Goal: Information Seeking & Learning: Check status

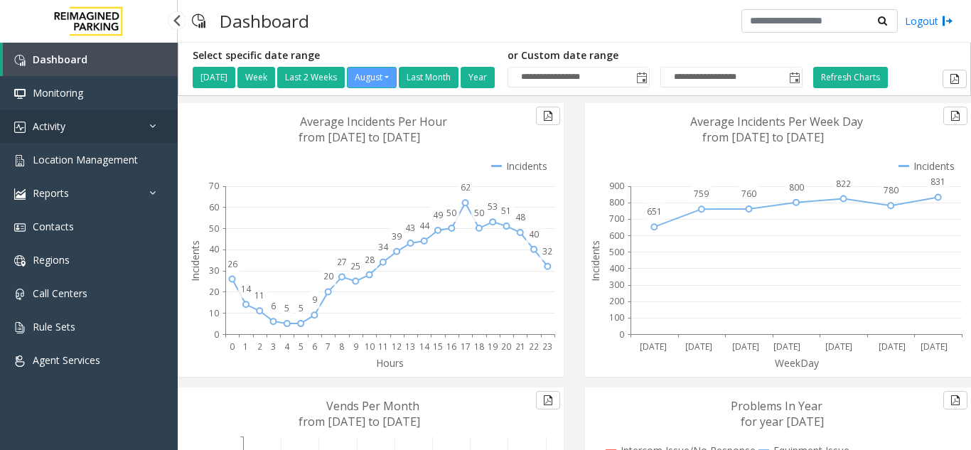
click at [48, 141] on link "Activity" at bounding box center [89, 125] width 178 height 33
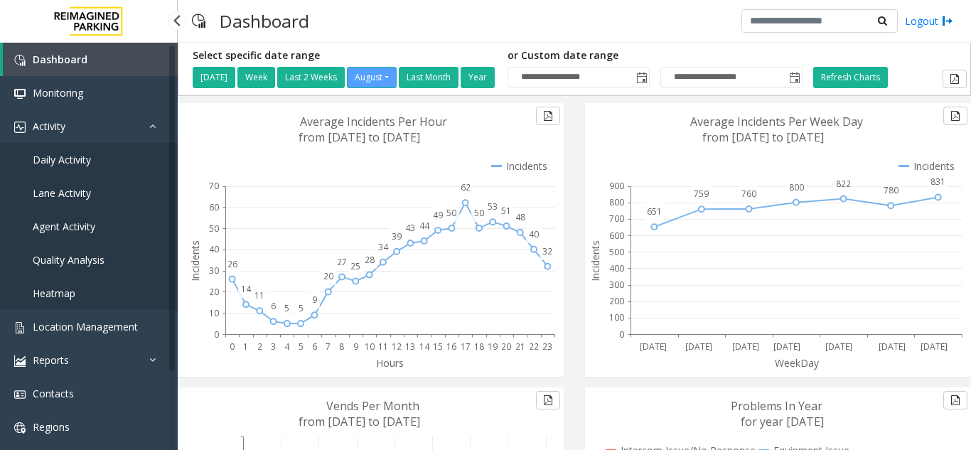
click at [60, 159] on span "Daily Activity" at bounding box center [62, 160] width 58 height 14
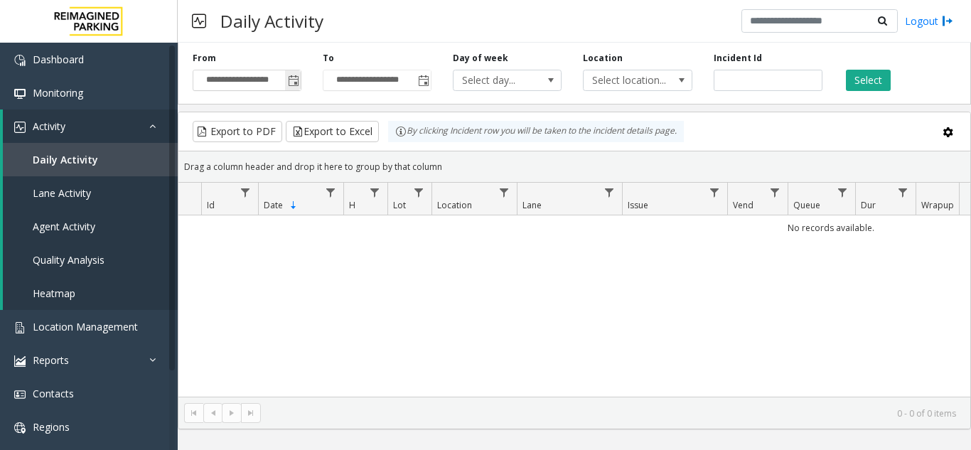
click at [292, 81] on span "Toggle popup" at bounding box center [293, 80] width 11 height 11
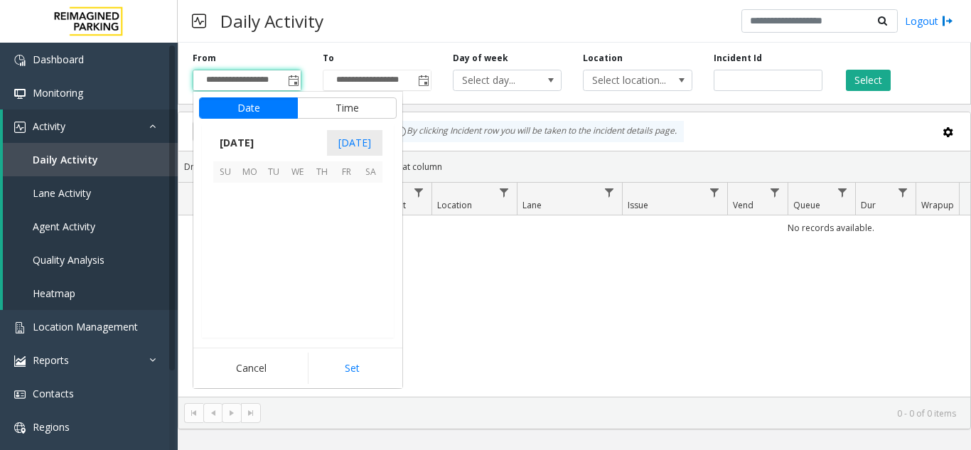
scroll to position [254850, 0]
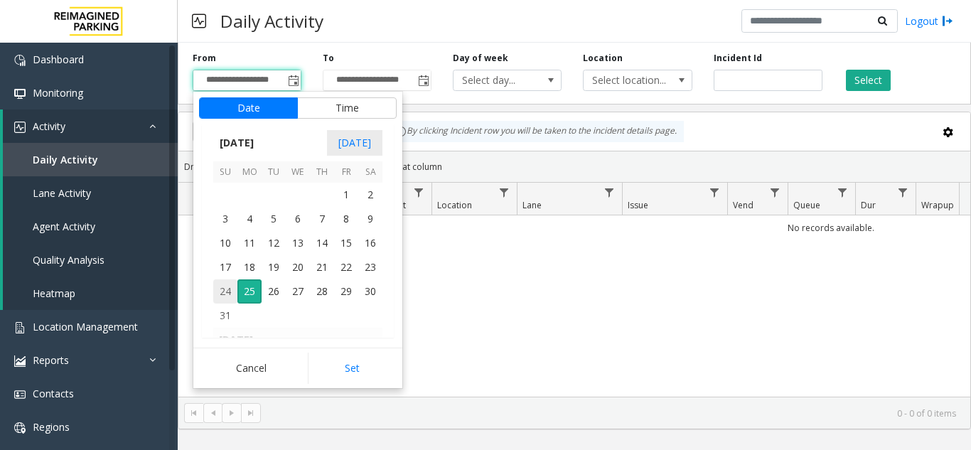
drag, startPoint x: 226, startPoint y: 291, endPoint x: 250, endPoint y: 305, distance: 27.7
click at [230, 291] on span "24" at bounding box center [225, 291] width 24 height 24
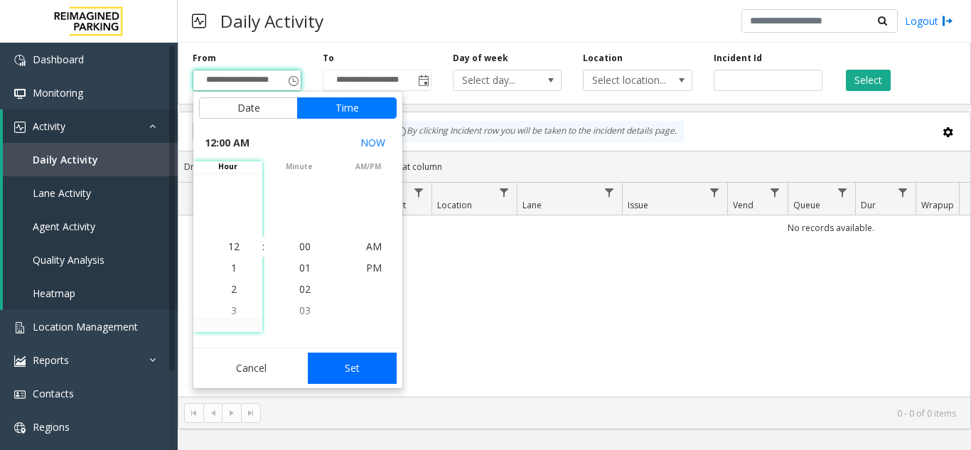
drag, startPoint x: 355, startPoint y: 367, endPoint x: 361, endPoint y: 189, distance: 178.4
click at [355, 367] on button "Set" at bounding box center [353, 367] width 90 height 31
type input "**********"
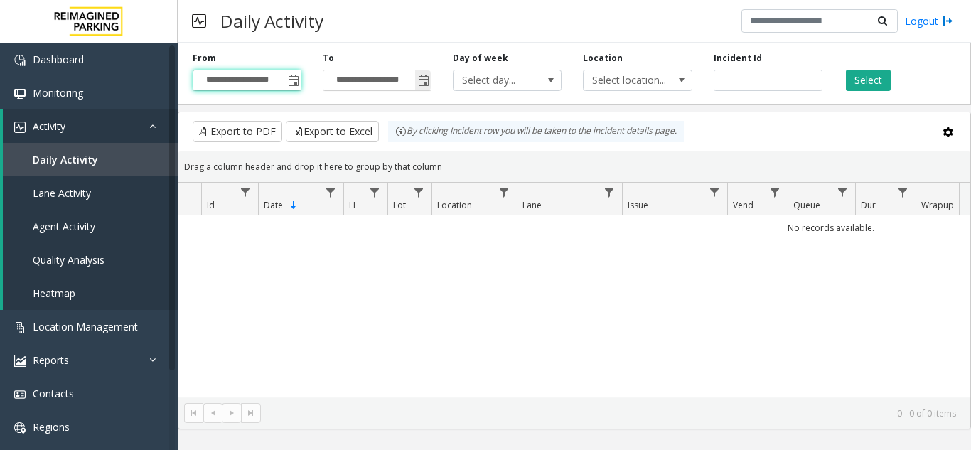
drag, startPoint x: 424, startPoint y: 78, endPoint x: 426, endPoint y: 90, distance: 11.6
click at [425, 79] on span "Toggle popup" at bounding box center [423, 80] width 11 height 11
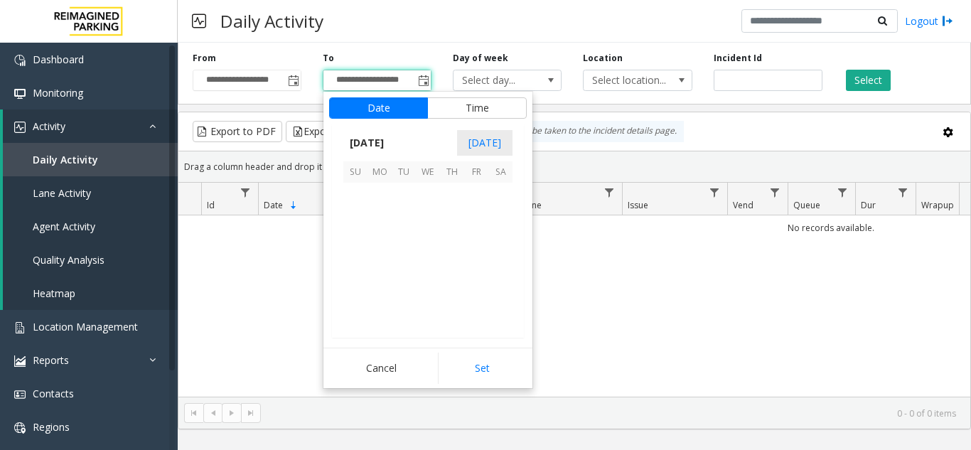
scroll to position [21, 0]
click at [376, 291] on span "25" at bounding box center [379, 291] width 24 height 24
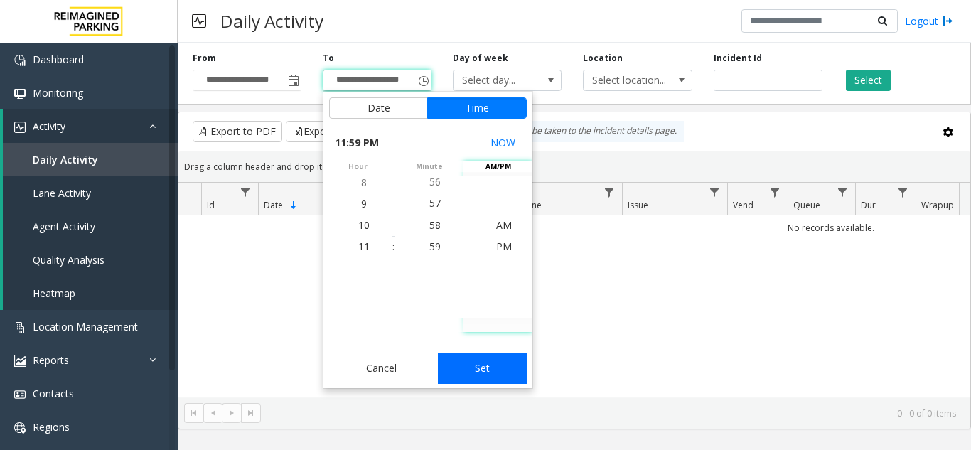
click at [504, 369] on button "Set" at bounding box center [483, 367] width 90 height 31
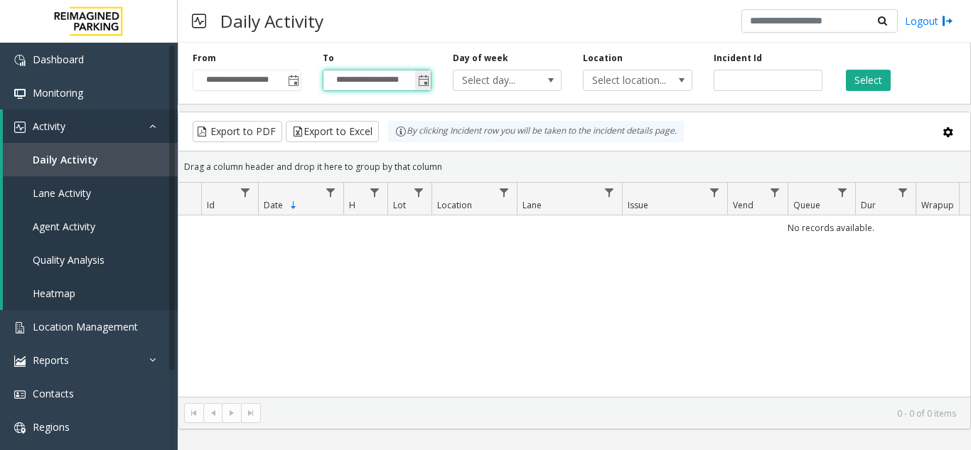
click at [425, 87] on span "Toggle popup" at bounding box center [423, 80] width 16 height 23
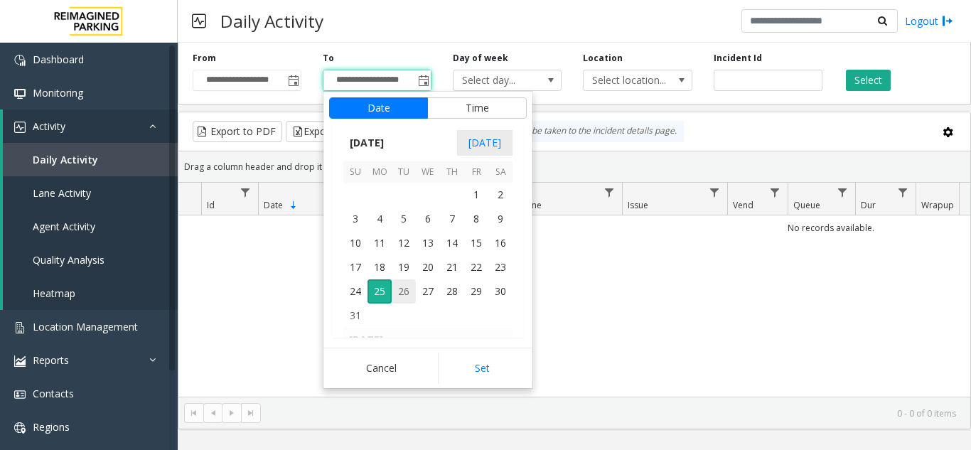
click at [398, 294] on span "26" at bounding box center [404, 291] width 24 height 24
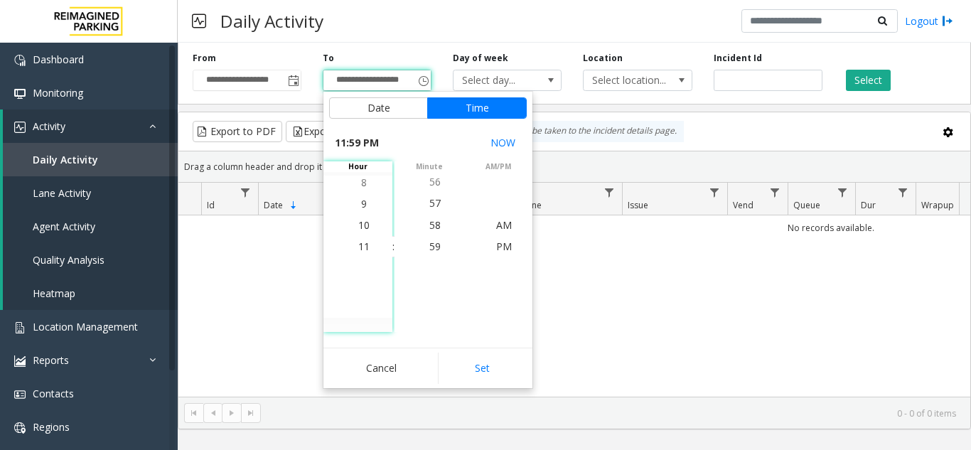
drag, startPoint x: 477, startPoint y: 374, endPoint x: 629, endPoint y: 242, distance: 201.5
click at [477, 374] on button "Set" at bounding box center [483, 367] width 90 height 31
type input "**********"
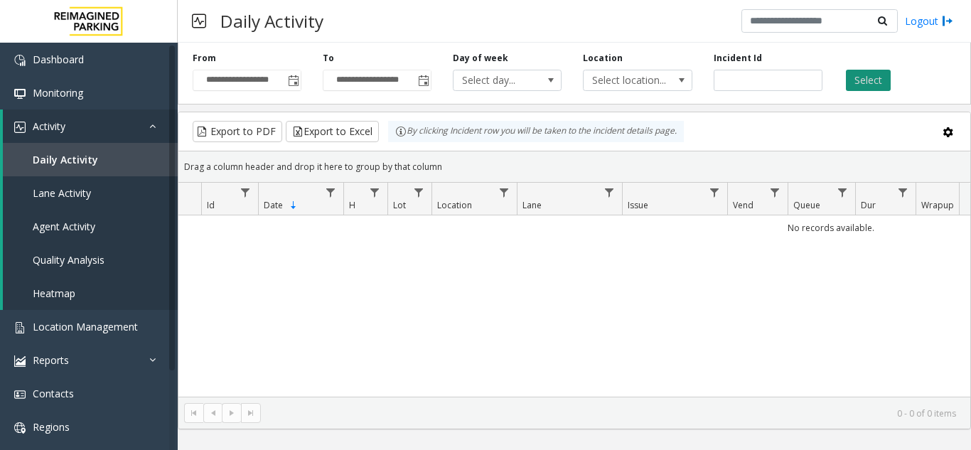
click at [867, 72] on button "Select" at bounding box center [868, 80] width 45 height 21
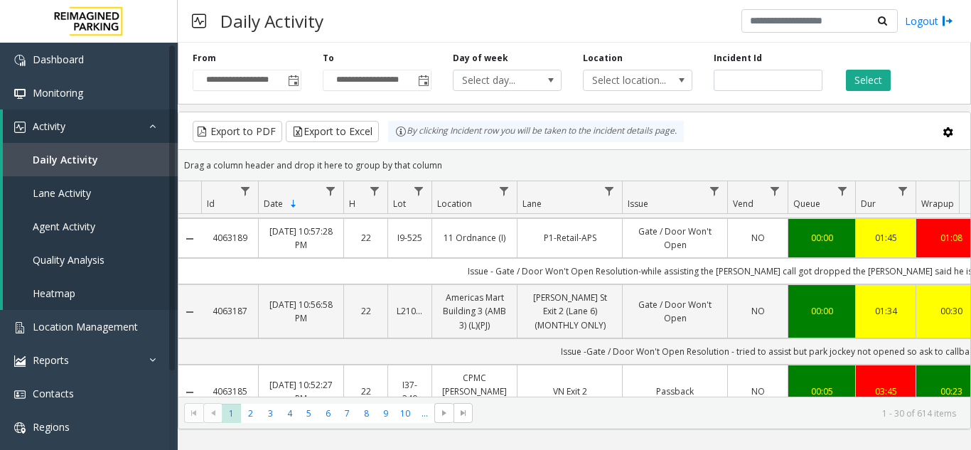
scroll to position [213, 0]
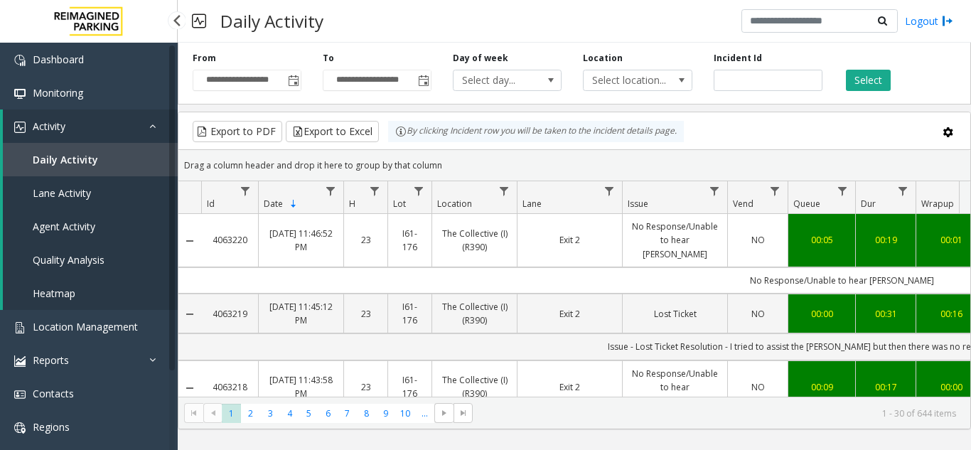
scroll to position [213, 0]
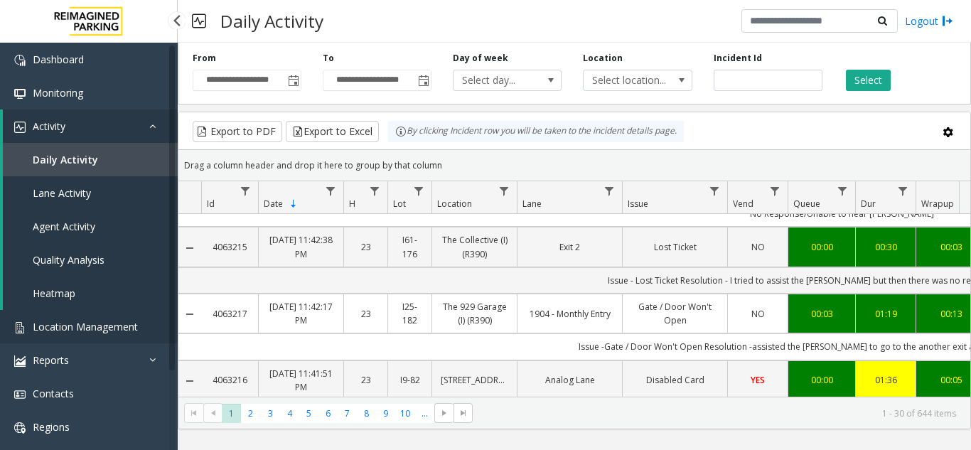
click at [91, 331] on span "Location Management" at bounding box center [85, 327] width 105 height 14
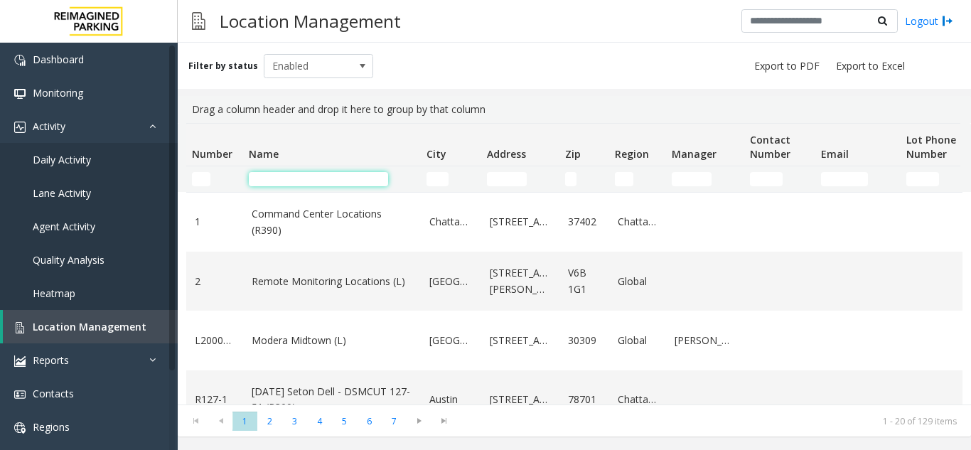
click at [286, 181] on input "Name Filter" at bounding box center [318, 179] width 139 height 14
type input "*"
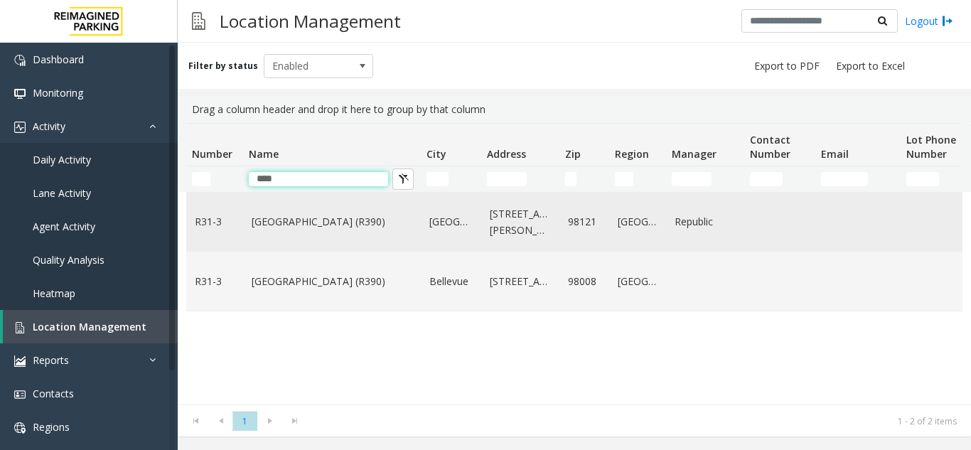
type input "****"
click at [348, 232] on td "Bell Street Garage (R390)" at bounding box center [332, 222] width 178 height 59
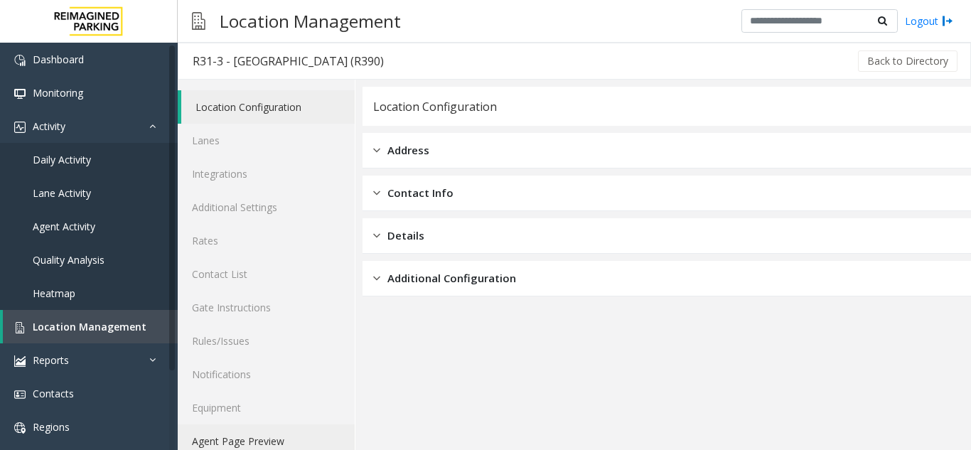
click at [256, 432] on link "Agent Page Preview" at bounding box center [266, 440] width 177 height 33
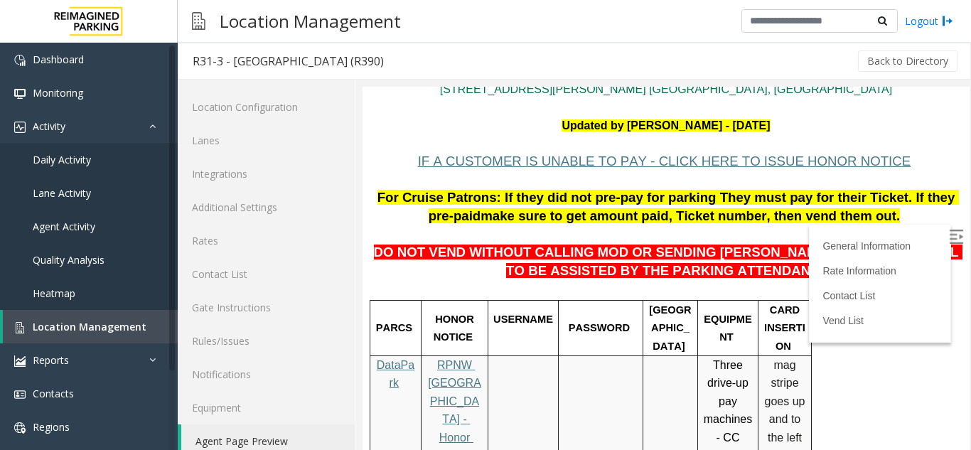
scroll to position [71, 0]
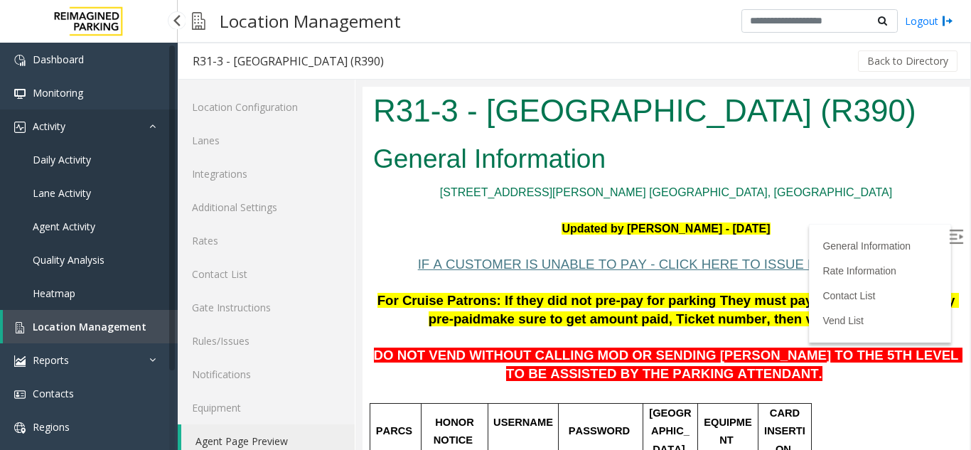
scroll to position [71, 0]
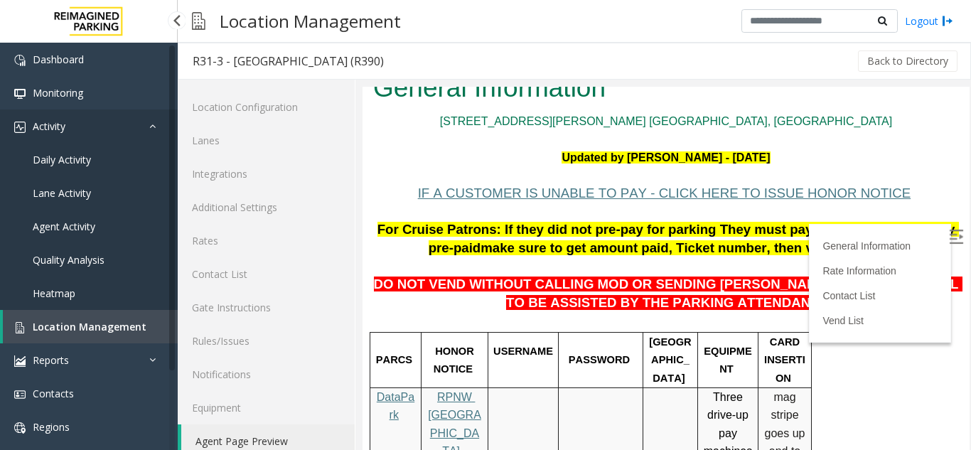
drag, startPoint x: 0, startPoint y: 0, endPoint x: 65, endPoint y: 135, distance: 149.7
click at [65, 135] on link "Activity" at bounding box center [89, 125] width 178 height 33
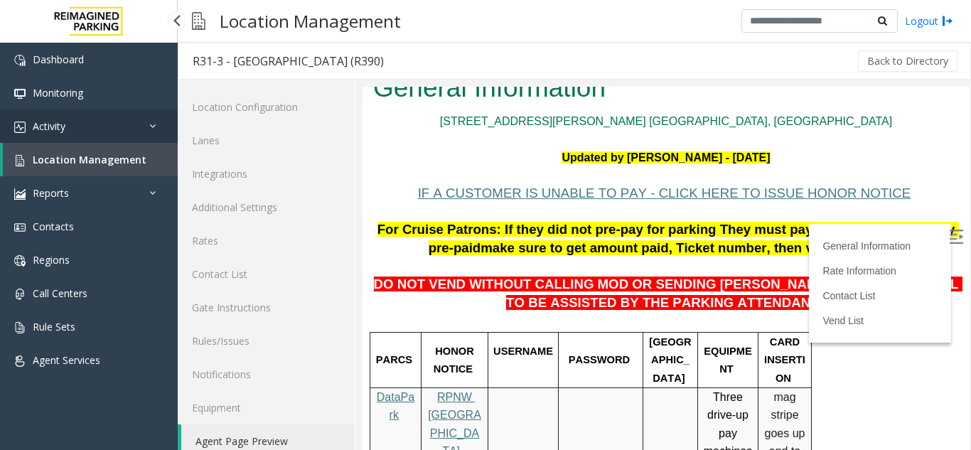
click at [60, 126] on span "Activity" at bounding box center [49, 126] width 33 height 14
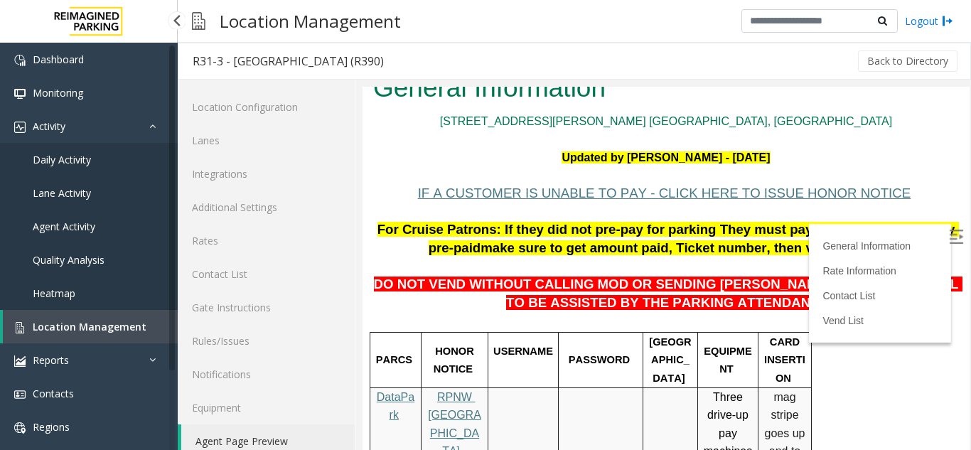
click at [72, 149] on link "Daily Activity" at bounding box center [89, 159] width 178 height 33
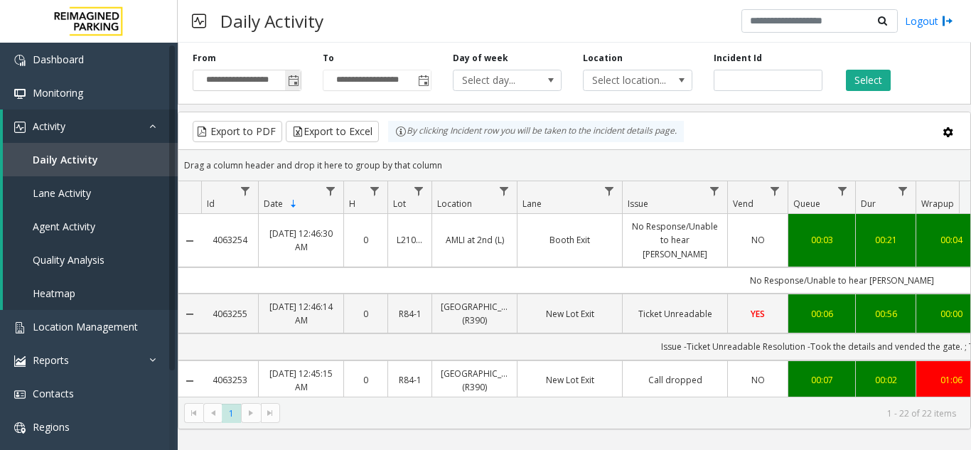
click at [291, 77] on span "Toggle popup" at bounding box center [293, 80] width 11 height 11
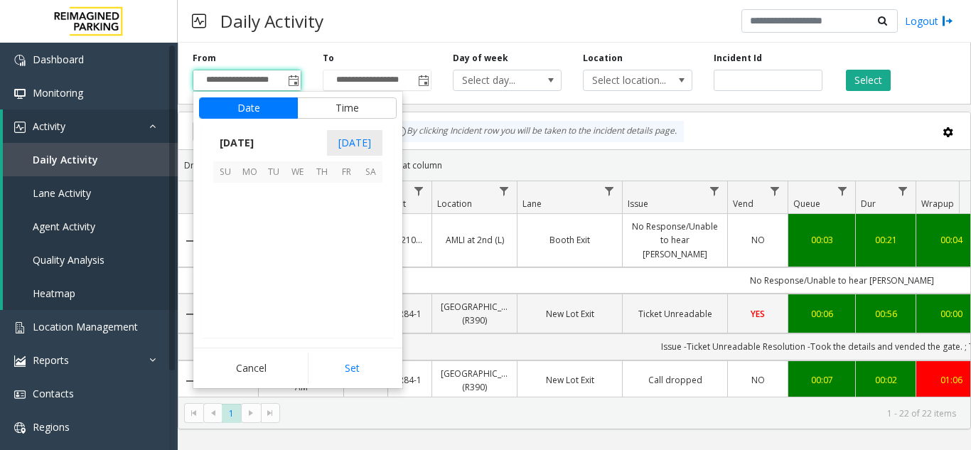
scroll to position [254850, 0]
click at [228, 296] on span "24" at bounding box center [225, 291] width 24 height 24
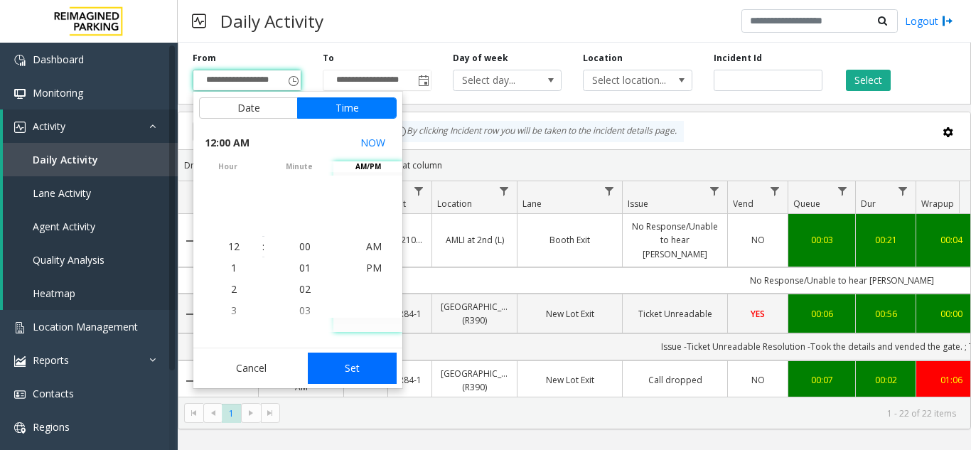
drag, startPoint x: 347, startPoint y: 364, endPoint x: 344, endPoint y: 143, distance: 221.0
click at [347, 360] on button "Set" at bounding box center [353, 367] width 90 height 31
type input "**********"
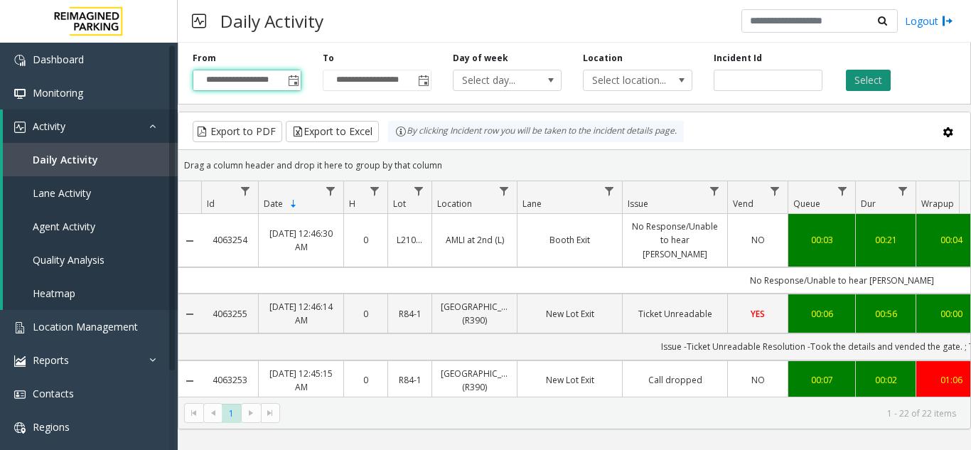
click at [859, 87] on button "Select" at bounding box center [868, 80] width 45 height 21
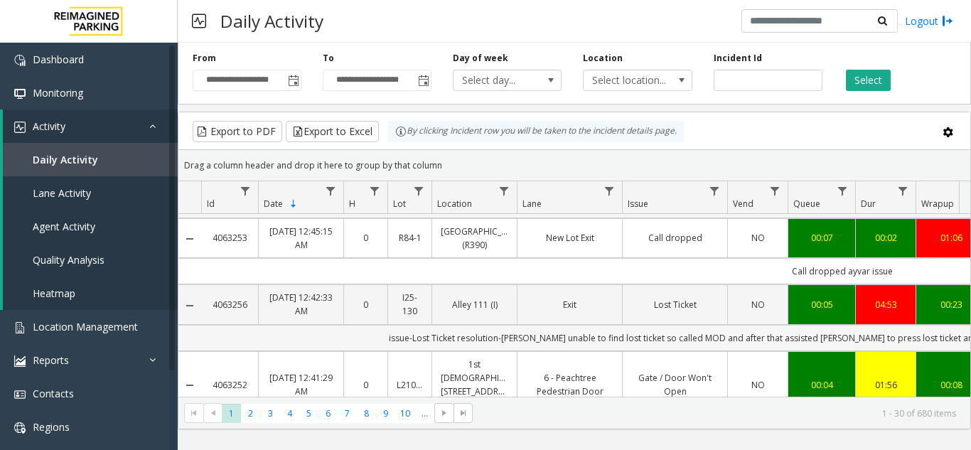
scroll to position [213, 0]
